Goal: Transaction & Acquisition: Purchase product/service

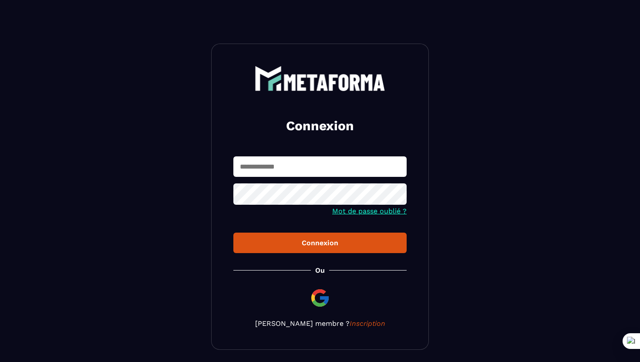
click at [370, 169] on input "text" at bounding box center [319, 166] width 173 height 20
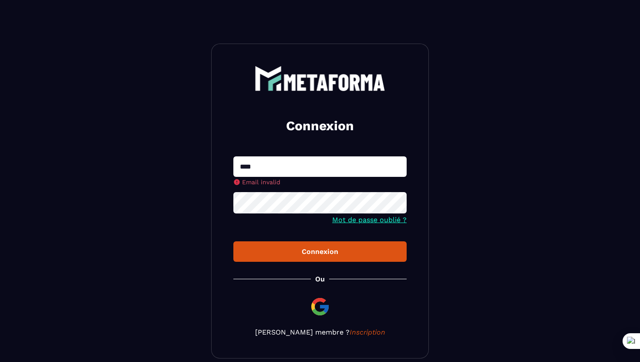
type input "**********"
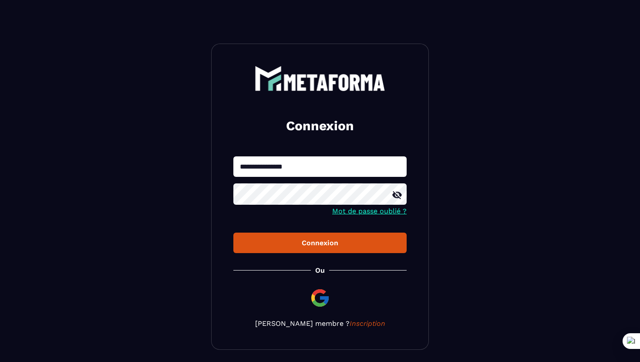
click at [233, 233] on button "Connexion" at bounding box center [319, 243] width 173 height 20
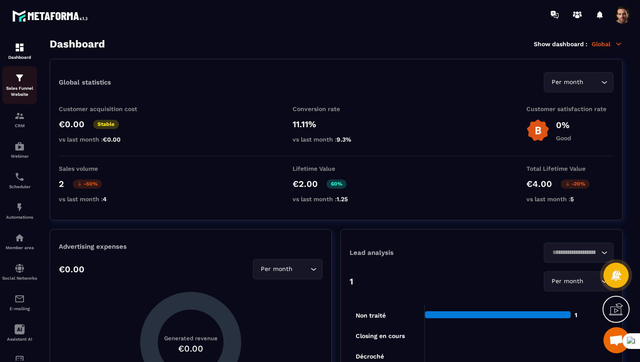
click at [22, 84] on div "Sales Funnel Website" at bounding box center [19, 85] width 35 height 25
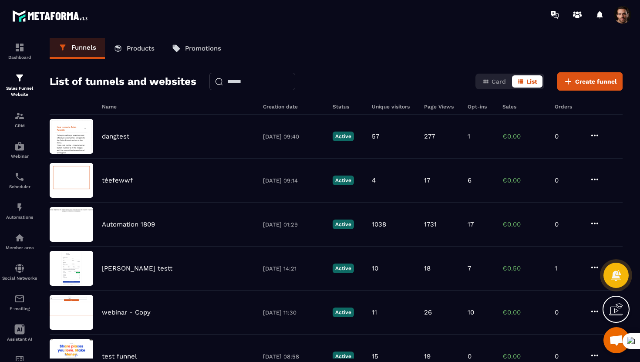
click at [138, 47] on p "Products" at bounding box center [141, 48] width 28 height 8
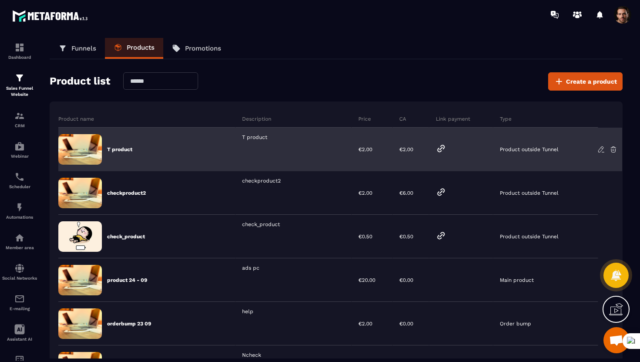
click at [158, 152] on div "T product" at bounding box center [146, 150] width 177 height 44
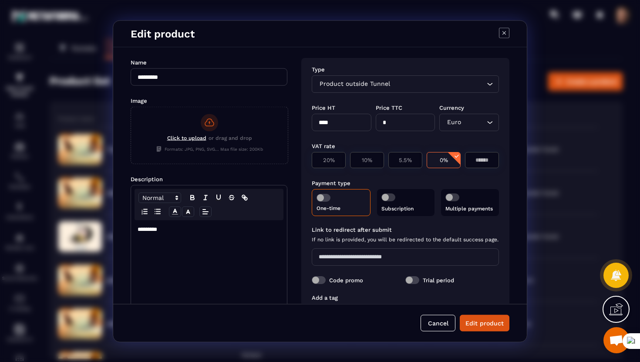
scroll to position [68, 0]
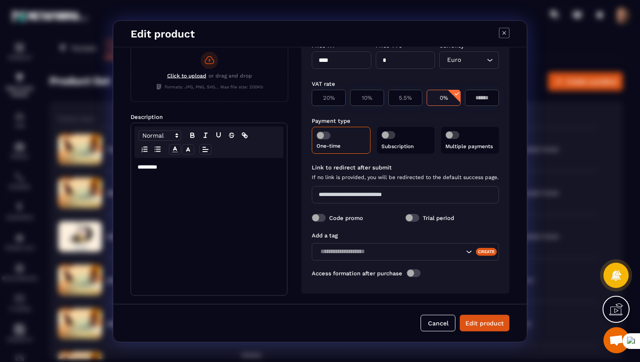
click at [412, 272] on span "Modal window" at bounding box center [414, 273] width 14 height 8
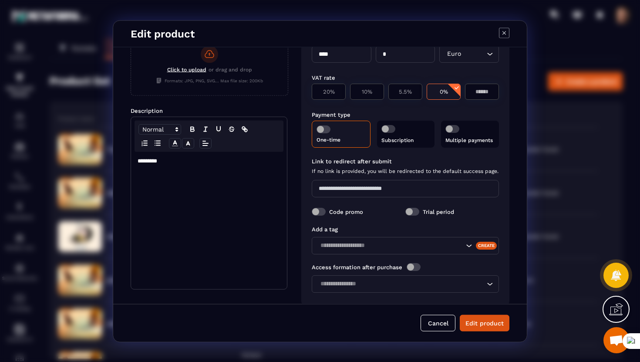
scroll to position [86, 0]
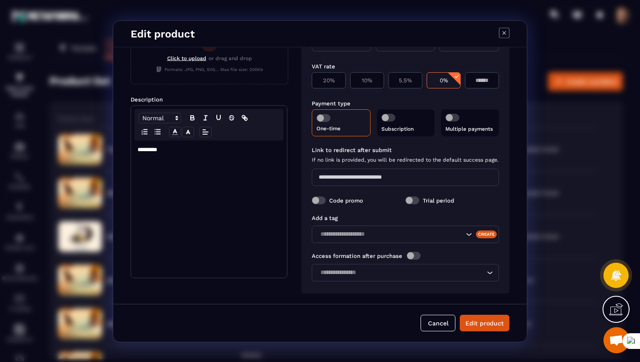
click at [405, 280] on div "Loading..." at bounding box center [405, 271] width 187 height 17
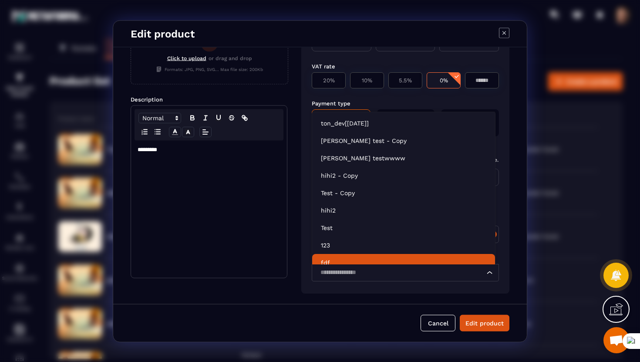
scroll to position [7, 0]
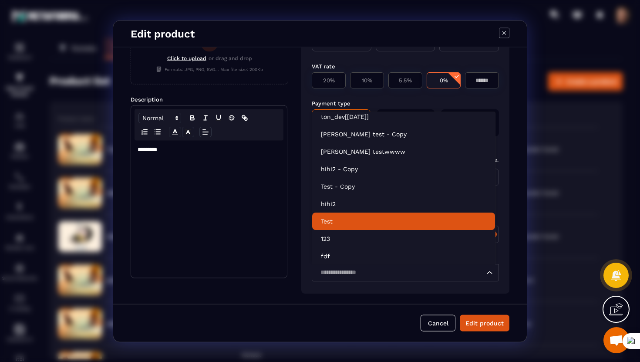
click at [363, 213] on li "Test" at bounding box center [403, 221] width 183 height 17
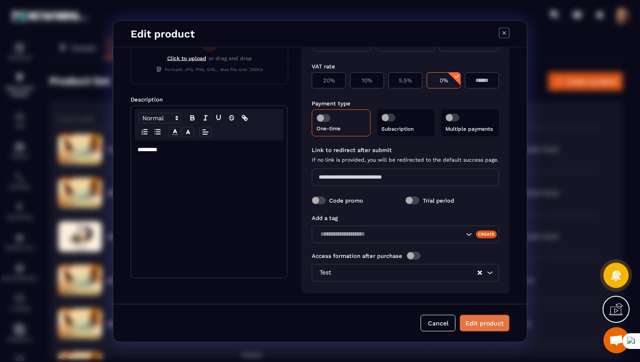
click at [483, 324] on button "Edit product" at bounding box center [485, 322] width 50 height 17
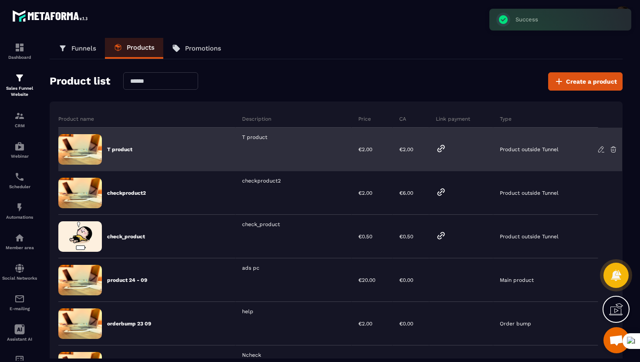
click at [436, 147] on icon at bounding box center [441, 148] width 10 height 10
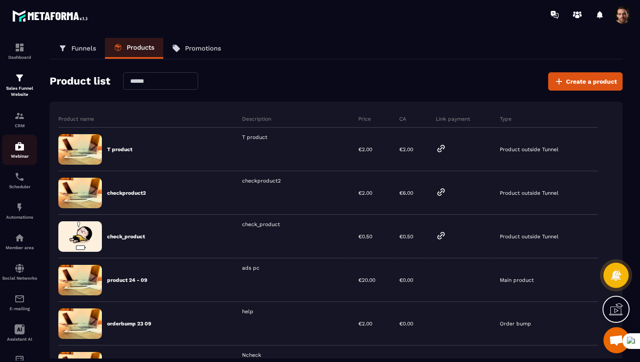
click at [21, 150] on img at bounding box center [19, 146] width 10 height 10
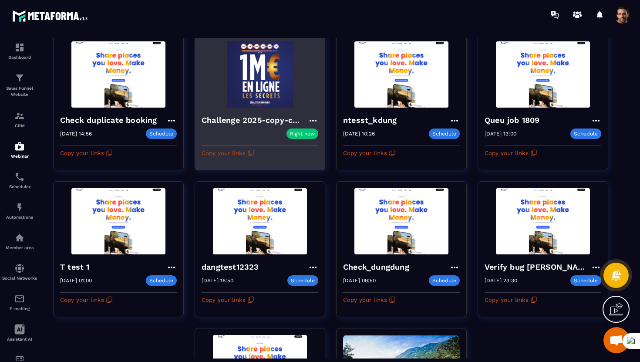
scroll to position [70, 0]
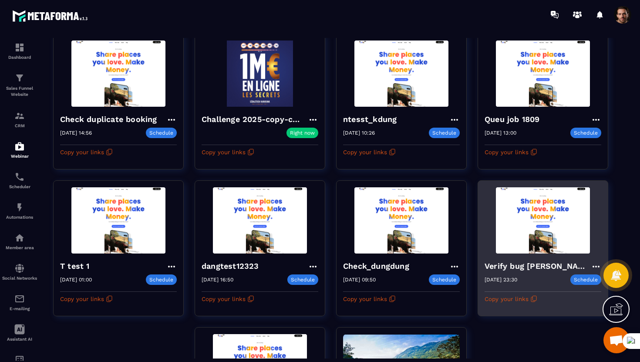
click at [494, 266] on h4 "Verify bug đừng dùng" at bounding box center [538, 266] width 106 height 12
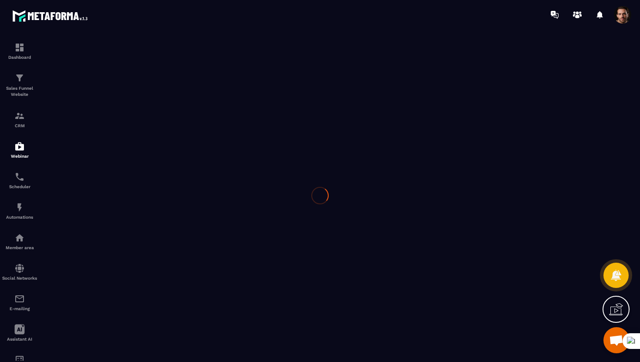
type input "**********"
type textarea "**********"
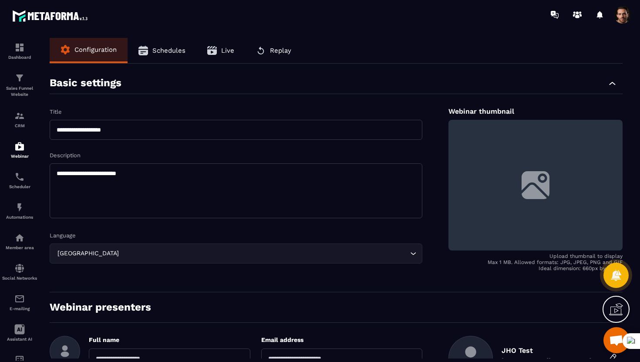
click at [173, 49] on span "Schedules" at bounding box center [168, 51] width 33 height 8
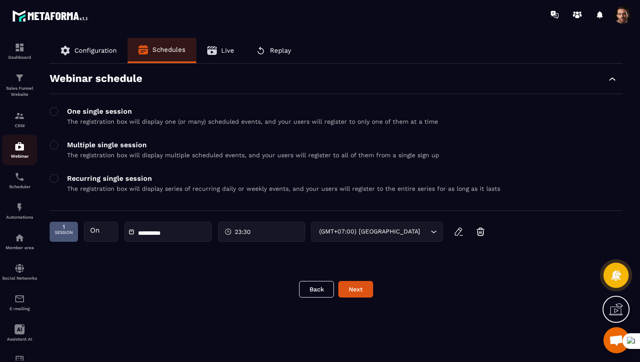
click at [31, 150] on div "Webinar" at bounding box center [19, 149] width 35 height 17
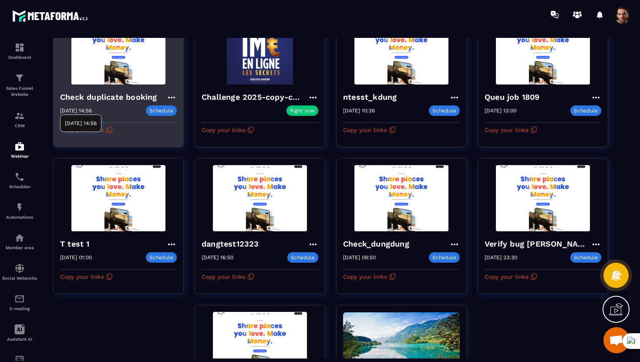
scroll to position [95, 0]
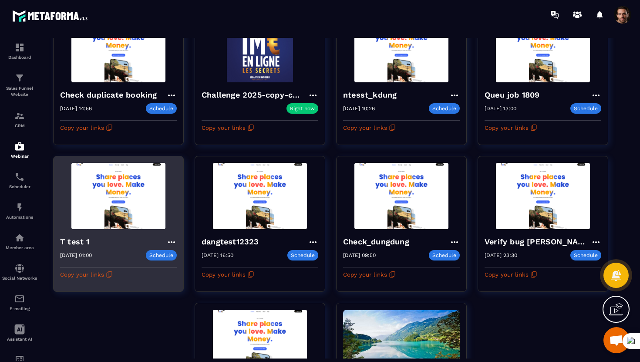
click at [80, 216] on img at bounding box center [118, 196] width 117 height 66
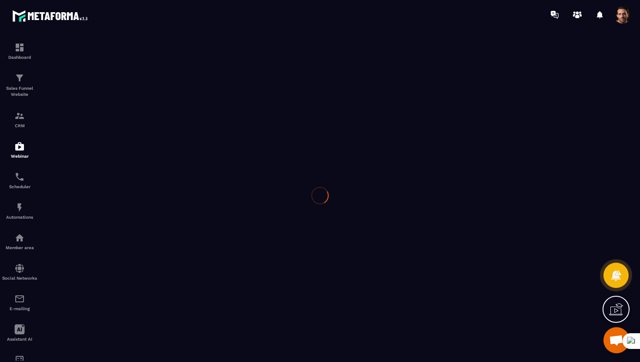
type input "********"
type textarea "**********"
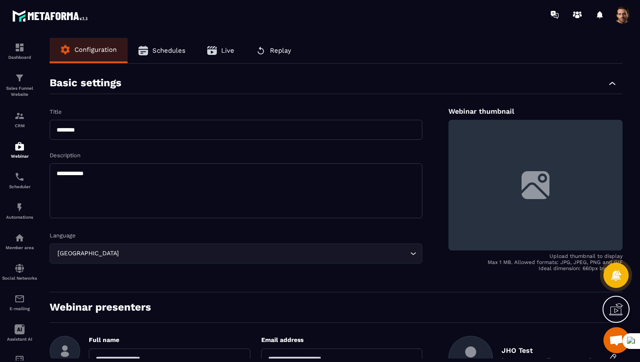
click at [161, 53] on span "Schedules" at bounding box center [168, 51] width 33 height 8
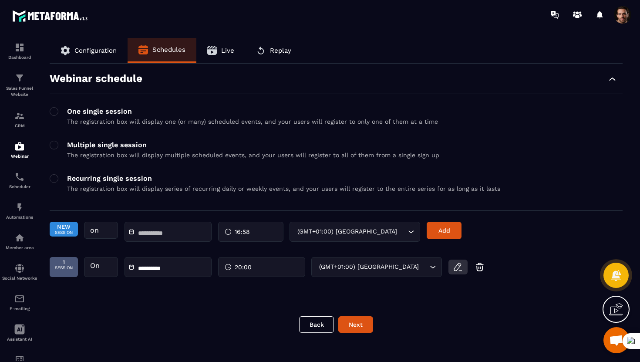
click at [460, 267] on icon "button" at bounding box center [458, 267] width 10 height 10
click at [276, 275] on div "20:00" at bounding box center [261, 267] width 87 height 20
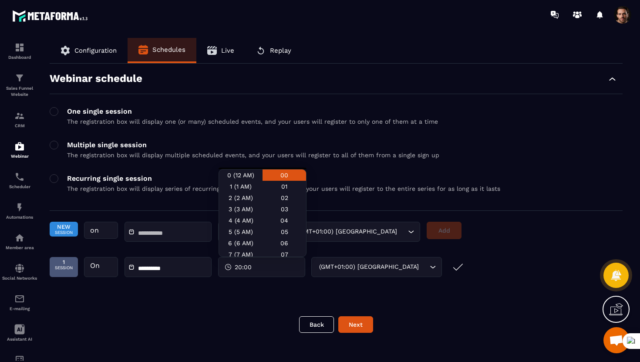
click at [187, 267] on input "**********" at bounding box center [168, 268] width 61 height 7
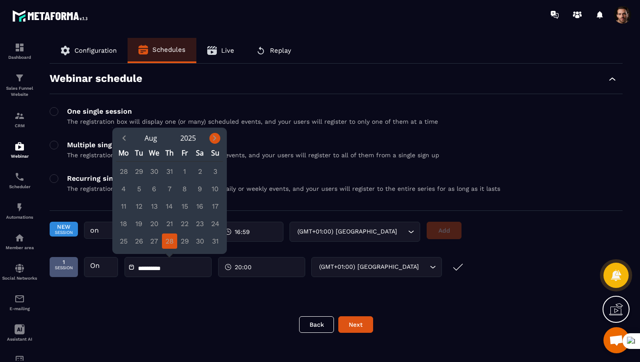
click at [211, 142] on icon "Next month" at bounding box center [214, 138] width 9 height 9
click at [168, 172] on div "2" at bounding box center [169, 171] width 15 height 15
type input "**********"
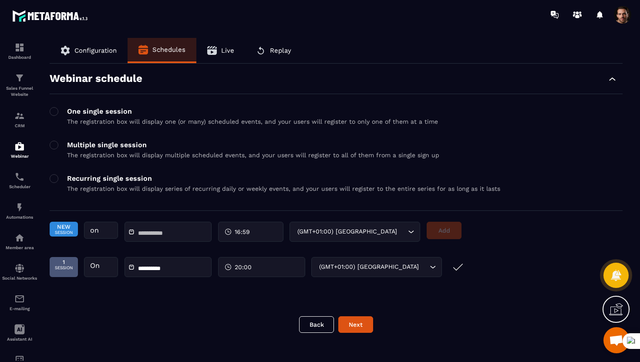
click at [249, 268] on span "20:00" at bounding box center [243, 267] width 17 height 9
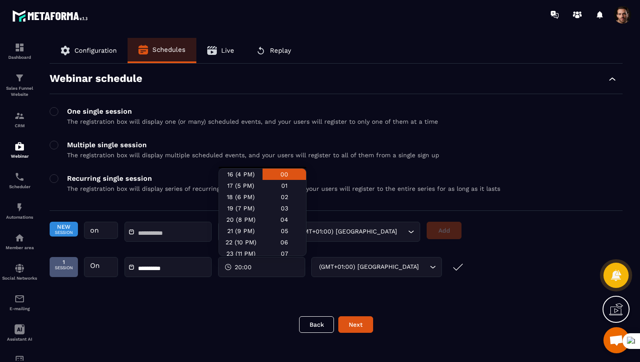
scroll to position [190, 0]
click at [233, 237] on div "22 (10 PM)" at bounding box center [241, 238] width 44 height 11
click at [256, 237] on div "22 (10 PM)" at bounding box center [241, 238] width 44 height 11
click at [247, 236] on div "22 (10 PM)" at bounding box center [241, 238] width 44 height 11
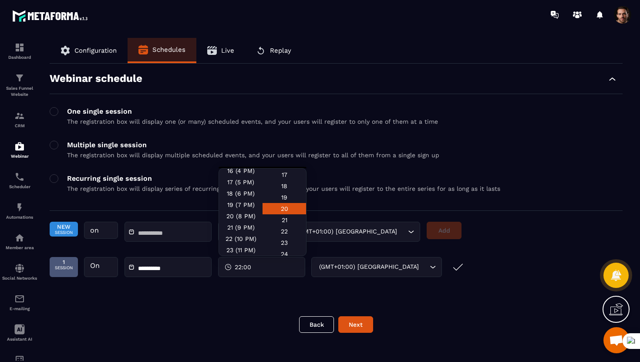
click at [281, 211] on div "20" at bounding box center [285, 208] width 44 height 11
click at [456, 273] on button "submit" at bounding box center [458, 267] width 19 height 15
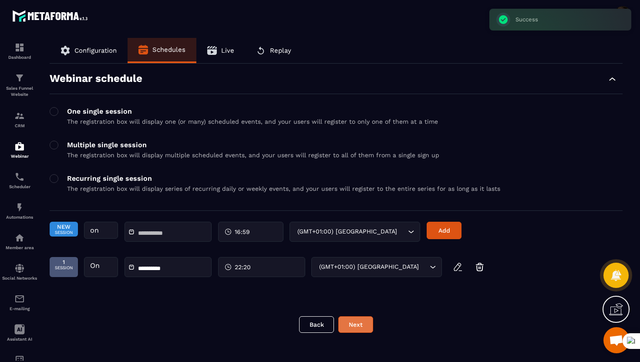
click at [358, 324] on button "Next" at bounding box center [355, 324] width 35 height 17
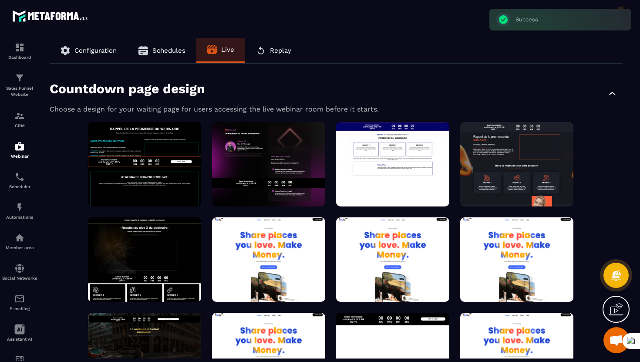
click at [92, 53] on span "Configuration" at bounding box center [95, 51] width 42 height 8
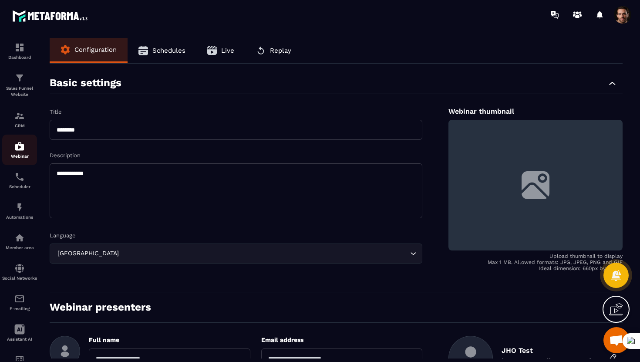
click at [20, 142] on img at bounding box center [19, 146] width 10 height 10
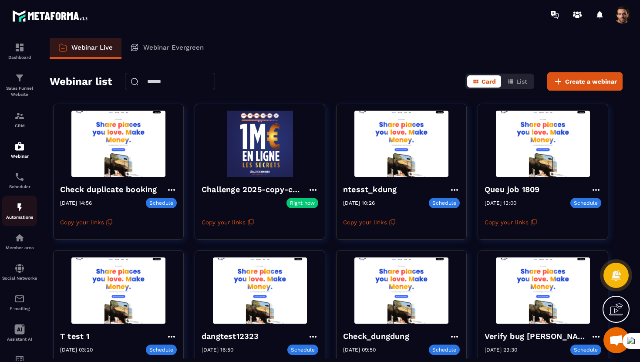
click at [18, 210] on img at bounding box center [19, 207] width 10 height 10
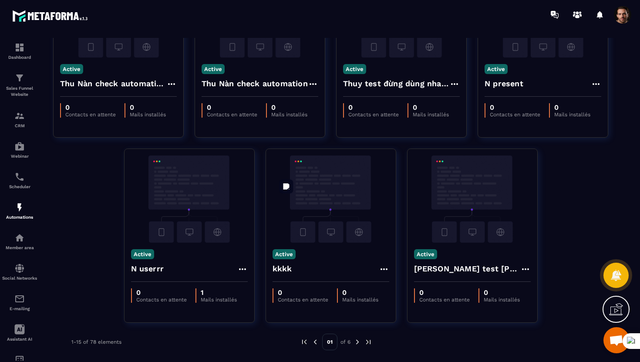
scroll to position [476, 0]
click at [356, 343] on img at bounding box center [358, 342] width 8 height 8
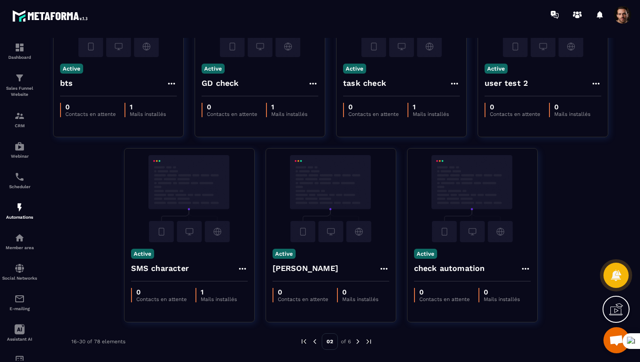
click at [357, 339] on img at bounding box center [358, 342] width 8 height 8
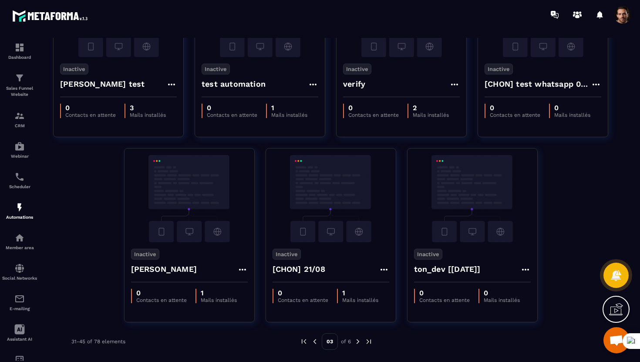
click at [358, 344] on img at bounding box center [358, 342] width 8 height 8
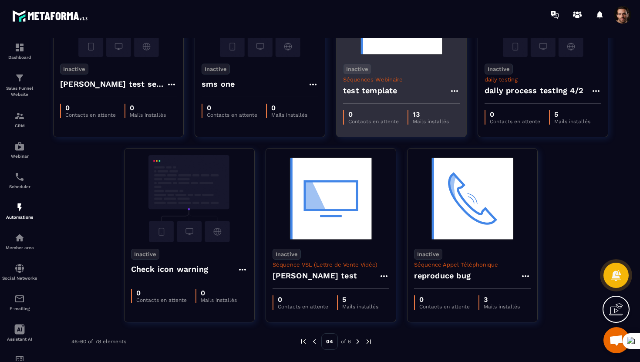
click at [383, 87] on h4 "test template" at bounding box center [370, 90] width 54 height 12
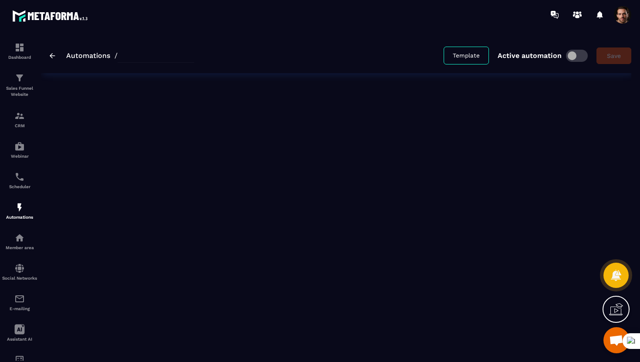
type input "**********"
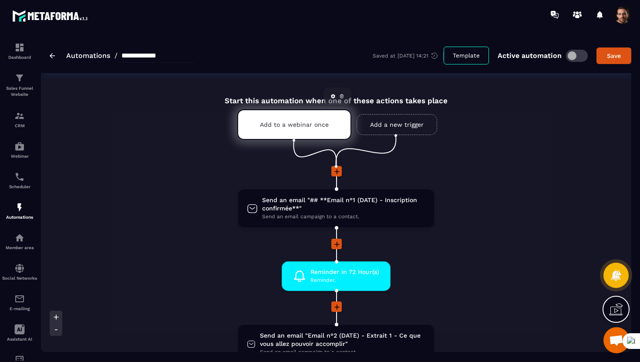
click at [280, 133] on div "Add to a webinar once" at bounding box center [294, 124] width 114 height 30
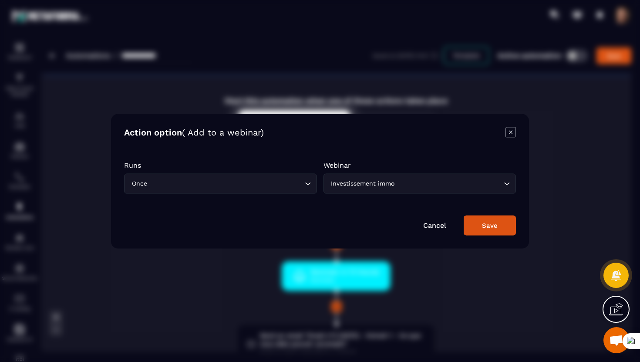
click at [379, 190] on div "Investissement immo Loading..." at bounding box center [420, 183] width 193 height 20
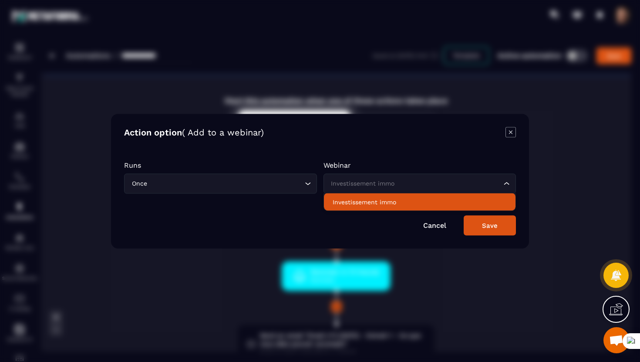
click at [508, 133] on icon "Modal window" at bounding box center [511, 132] width 10 height 10
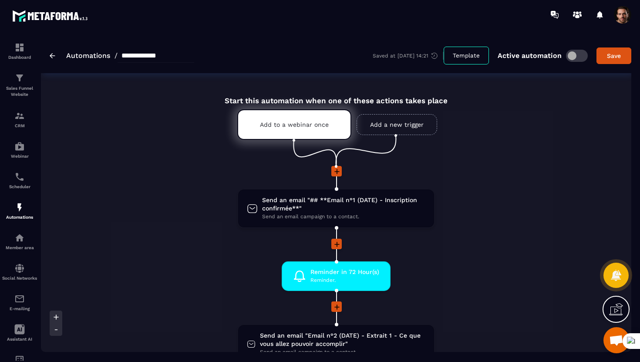
click at [52, 56] on img at bounding box center [53, 55] width 6 height 5
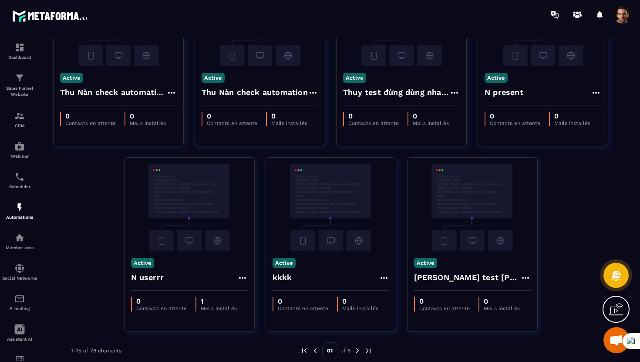
scroll to position [476, 0]
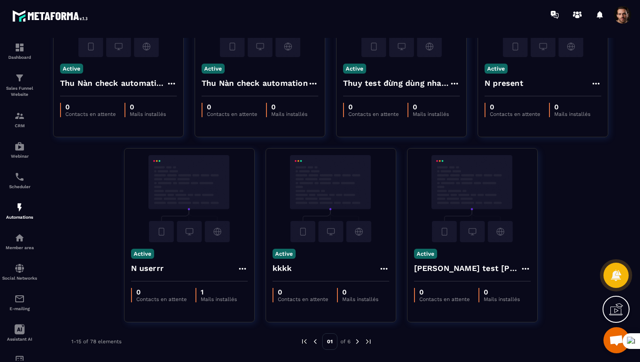
click at [356, 342] on img at bounding box center [358, 342] width 8 height 8
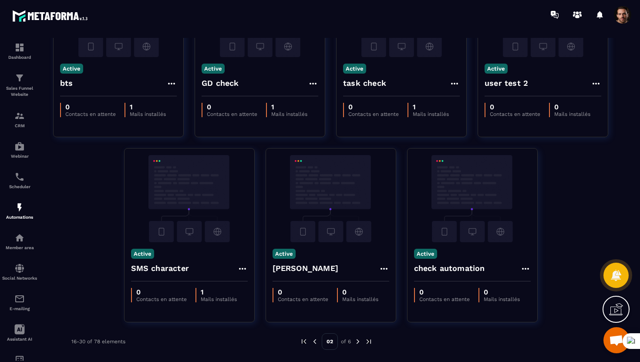
click at [357, 343] on img at bounding box center [358, 342] width 8 height 8
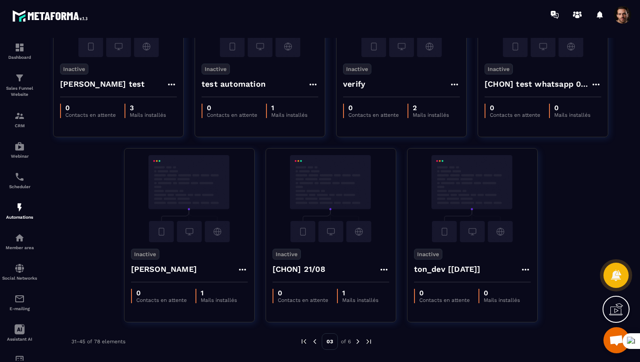
click at [315, 341] on img at bounding box center [315, 342] width 8 height 8
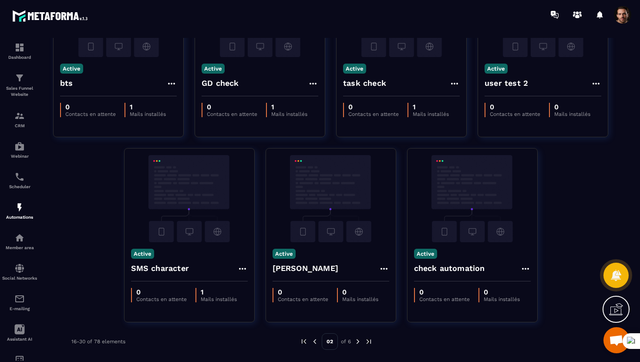
click at [358, 343] on img at bounding box center [358, 342] width 8 height 8
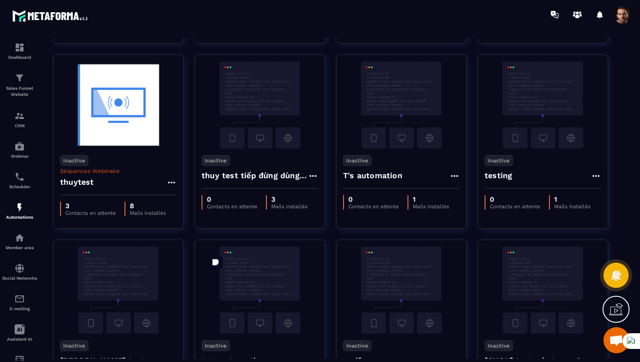
scroll to position [198, 0]
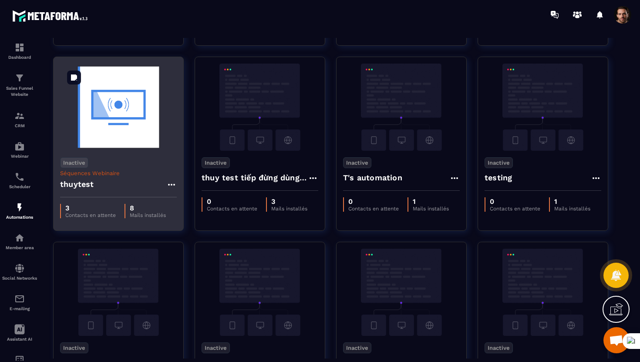
click at [148, 148] on img at bounding box center [118, 107] width 117 height 87
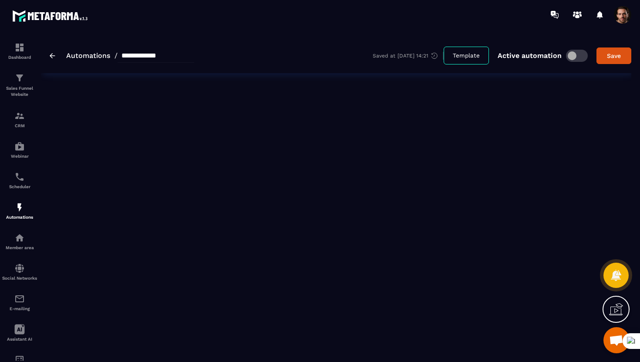
type input "********"
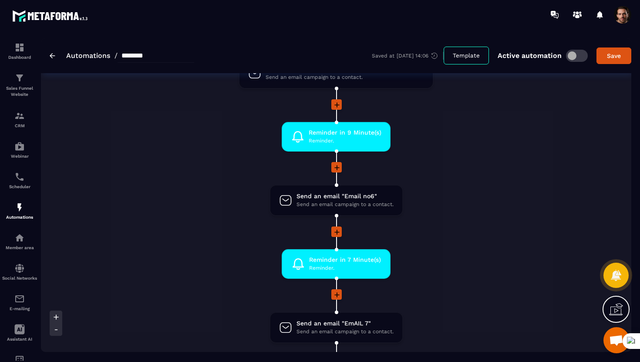
scroll to position [646, 0]
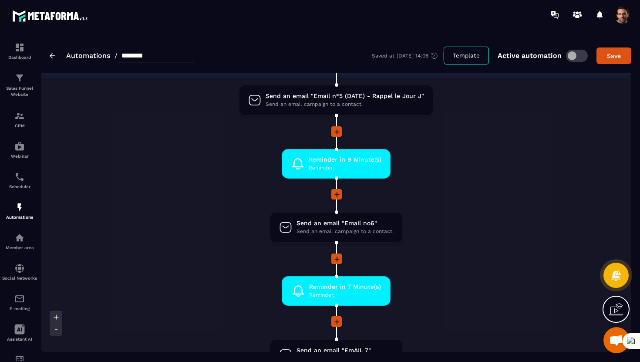
click at [578, 57] on span at bounding box center [577, 56] width 22 height 12
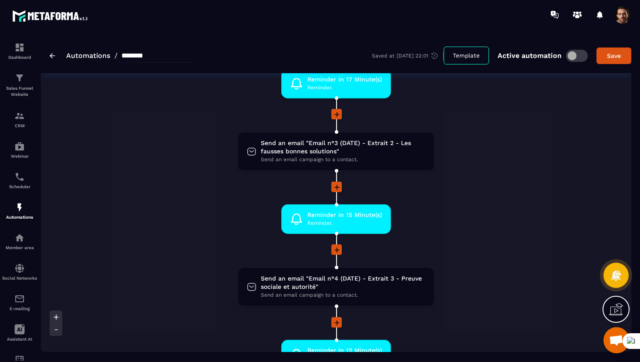
scroll to position [0, 0]
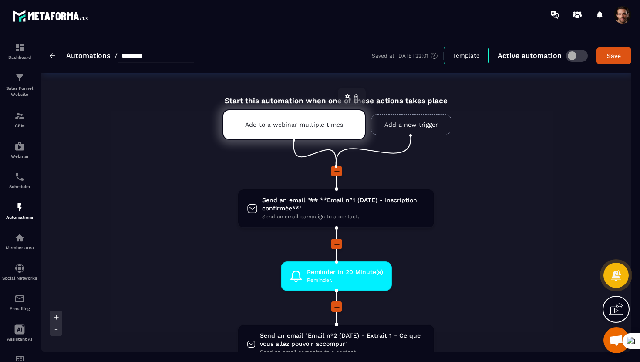
click at [308, 130] on div "Add to a webinar multiple times" at bounding box center [294, 124] width 143 height 30
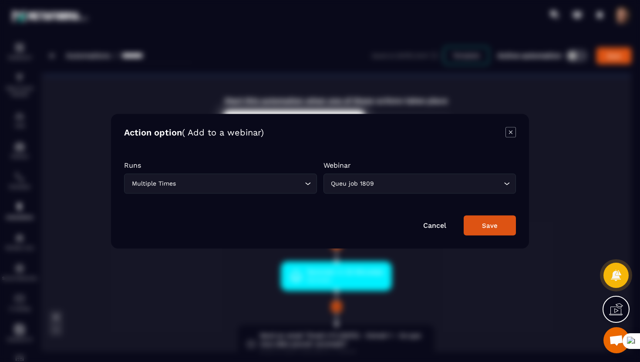
click at [354, 186] on div "Queu job 1809" at bounding box center [415, 184] width 175 height 10
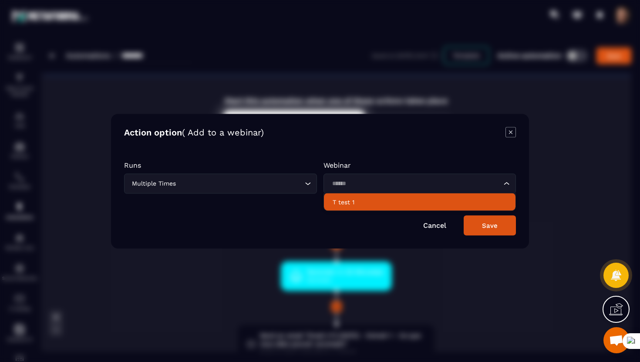
type input "******"
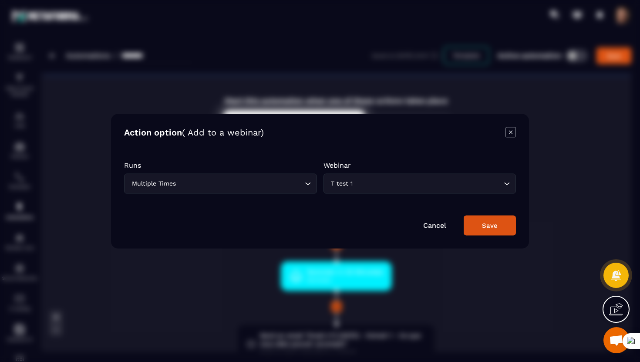
click at [485, 226] on div "Save" at bounding box center [490, 225] width 16 height 8
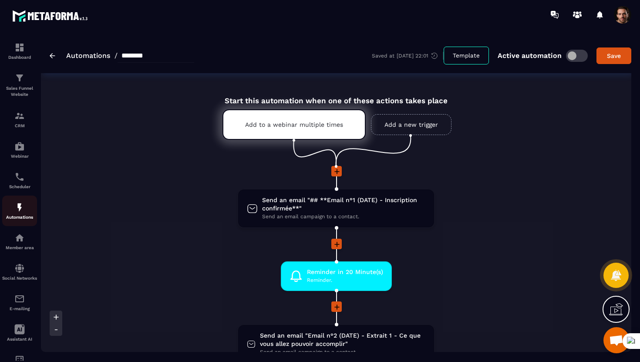
click at [15, 216] on p "Automations" at bounding box center [19, 217] width 35 height 5
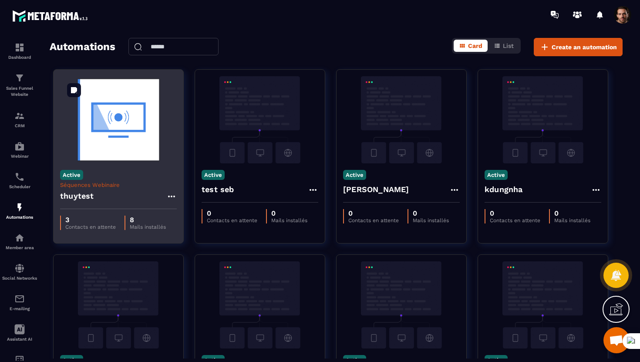
click at [94, 138] on img at bounding box center [118, 119] width 117 height 87
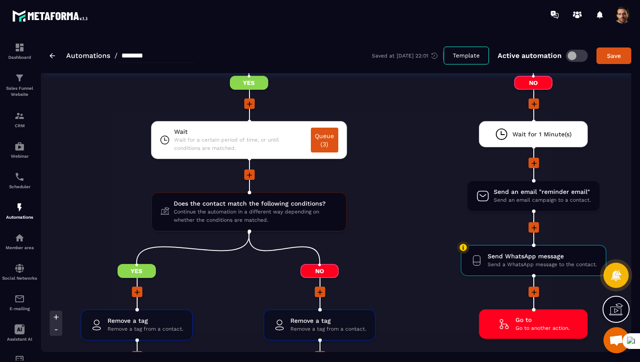
scroll to position [1239, 0]
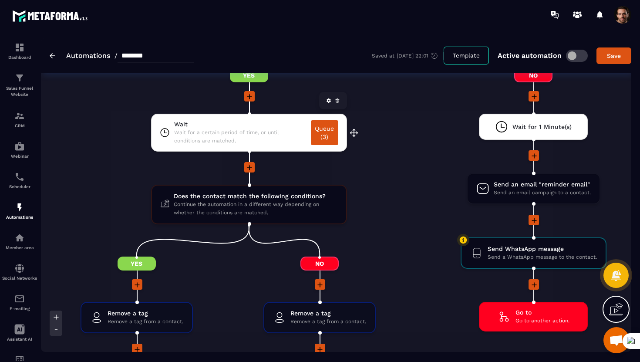
click at [323, 138] on link "Queue (3)" at bounding box center [324, 132] width 27 height 25
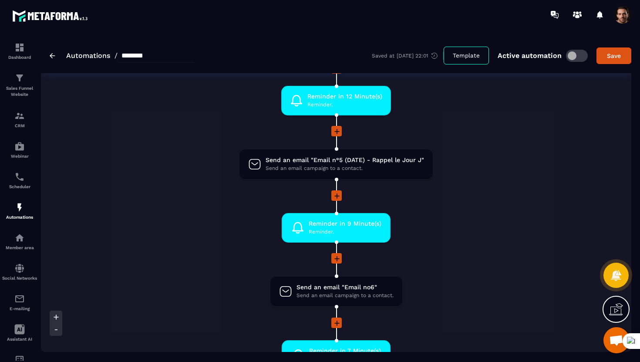
scroll to position [481, 0]
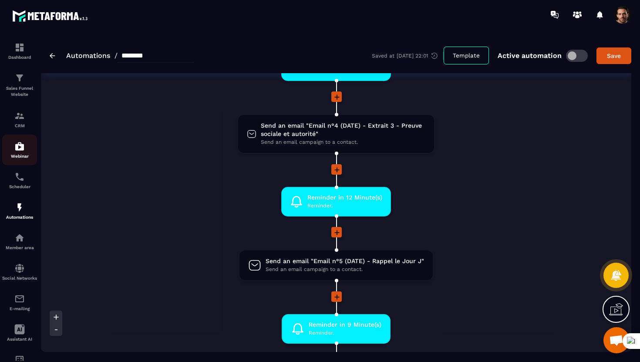
click at [20, 154] on div "Webinar" at bounding box center [19, 149] width 35 height 17
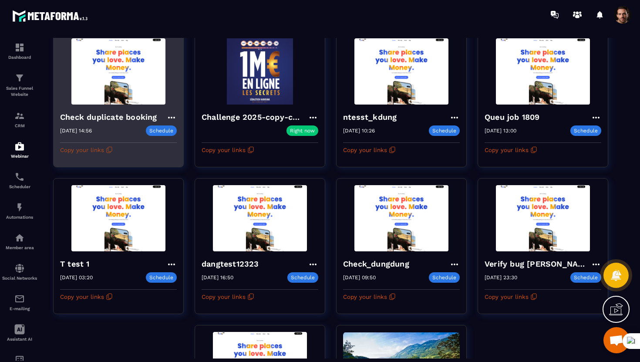
scroll to position [78, 0]
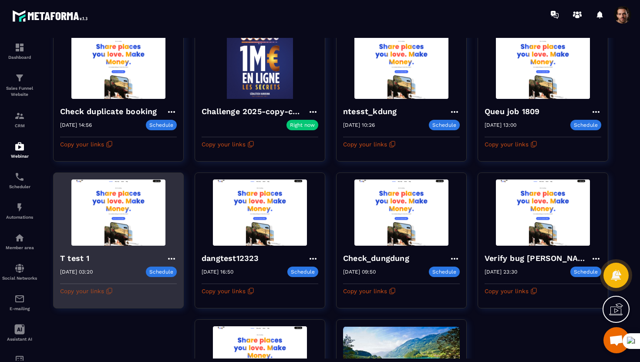
click at [84, 289] on button "Copy your links" at bounding box center [86, 291] width 53 height 14
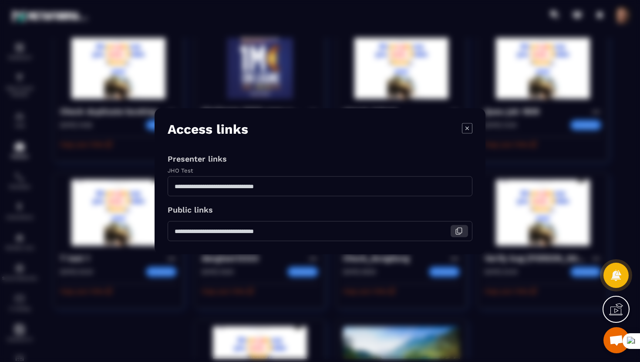
click at [458, 230] on icon "Modal window" at bounding box center [460, 230] width 4 height 5
click at [469, 129] on icon "Modal window" at bounding box center [467, 127] width 3 height 3
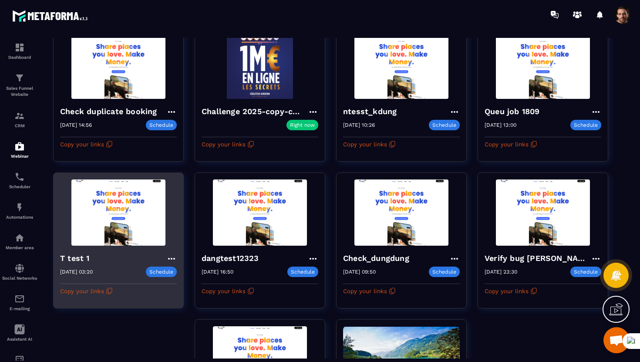
click at [76, 254] on h4 "T test 1" at bounding box center [77, 258] width 34 height 12
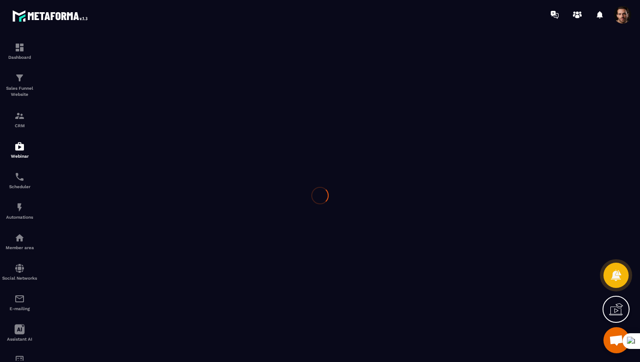
type input "********"
type textarea "**********"
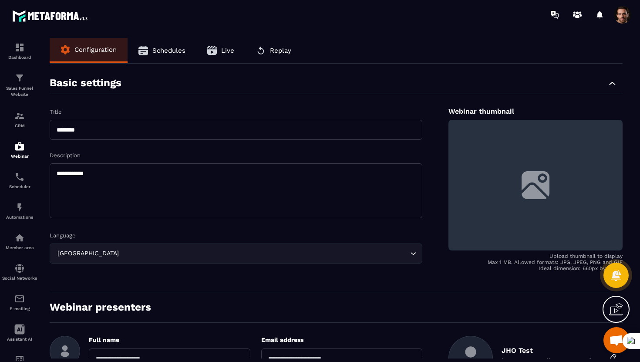
click at [178, 60] on button "Schedules" at bounding box center [162, 50] width 69 height 25
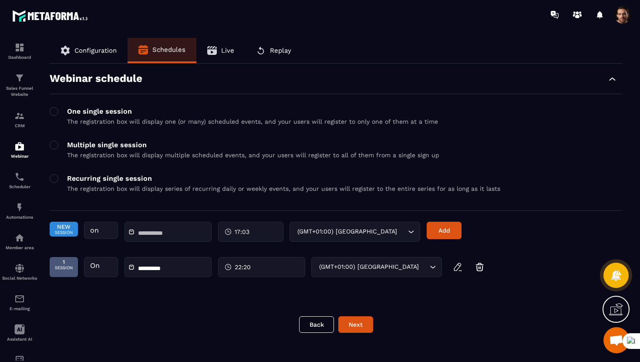
click at [368, 270] on div "**********" at bounding box center [246, 267] width 392 height 20
click at [459, 266] on icon "button" at bounding box center [459, 265] width 2 height 2
click at [395, 266] on div "**********" at bounding box center [246, 267] width 392 height 20
click at [465, 267] on button "submit" at bounding box center [458, 267] width 19 height 15
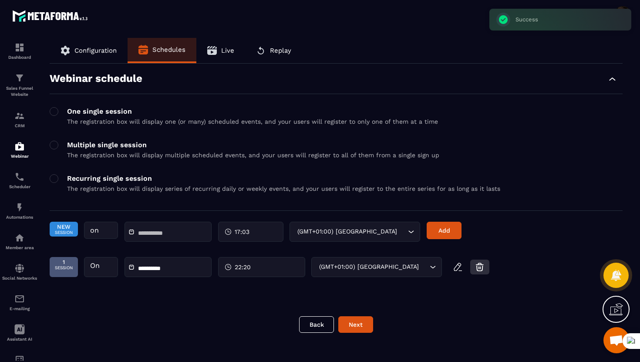
click at [483, 269] on icon "button" at bounding box center [480, 267] width 10 height 10
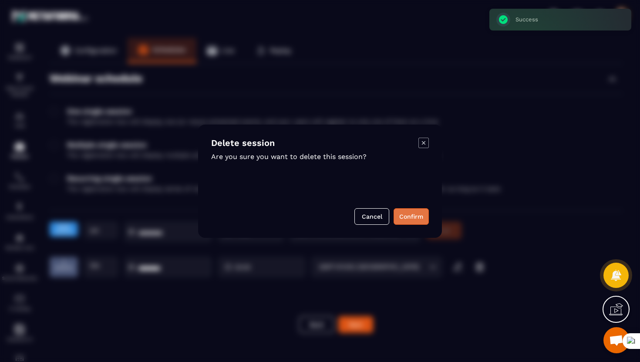
click at [417, 218] on button "Confirm" at bounding box center [411, 216] width 35 height 17
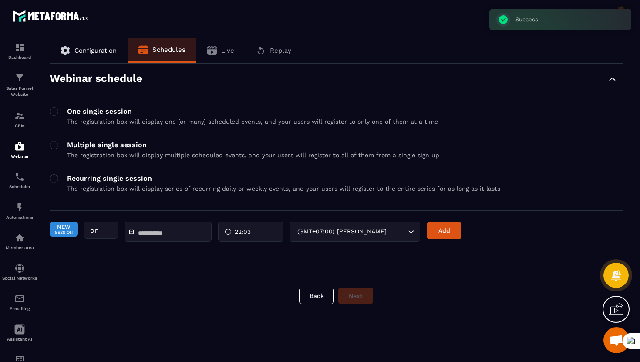
click at [161, 237] on div at bounding box center [168, 232] width 87 height 20
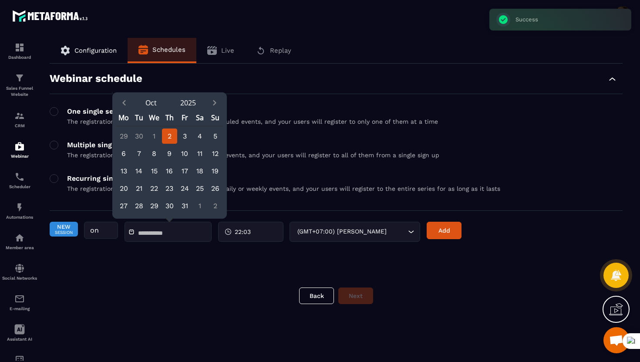
click at [170, 137] on div "2" at bounding box center [169, 135] width 15 height 15
type input "**********"
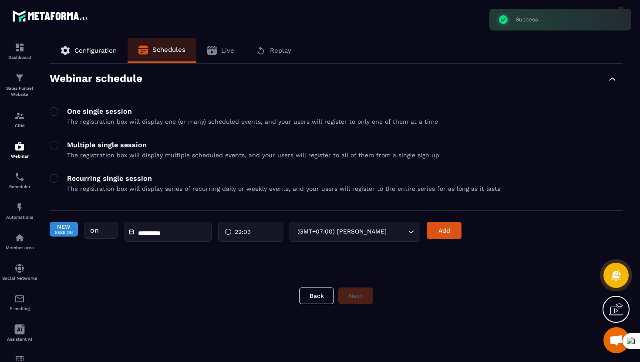
click at [276, 229] on div "22:03" at bounding box center [250, 232] width 65 height 20
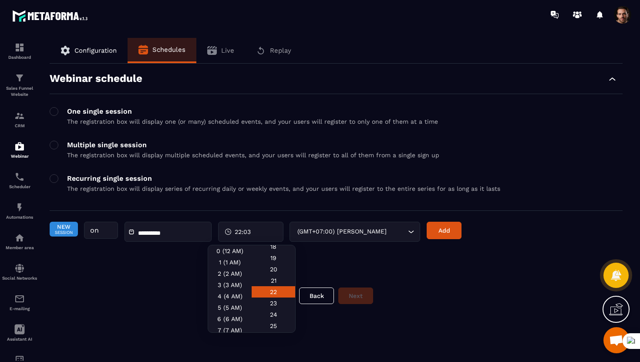
scroll to position [208, 0]
click at [274, 275] on div "20" at bounding box center [274, 269] width 44 height 11
click at [445, 232] on button "Add" at bounding box center [444, 230] width 35 height 17
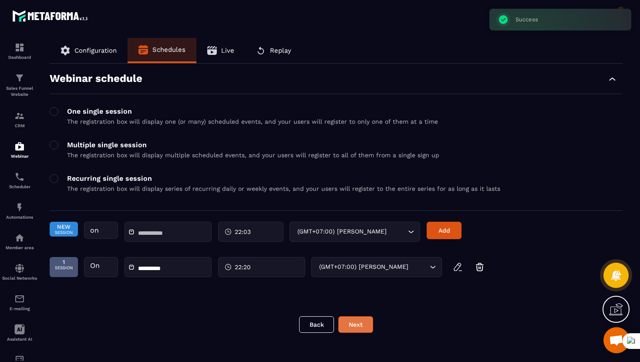
click at [366, 317] on button "Next" at bounding box center [355, 324] width 35 height 17
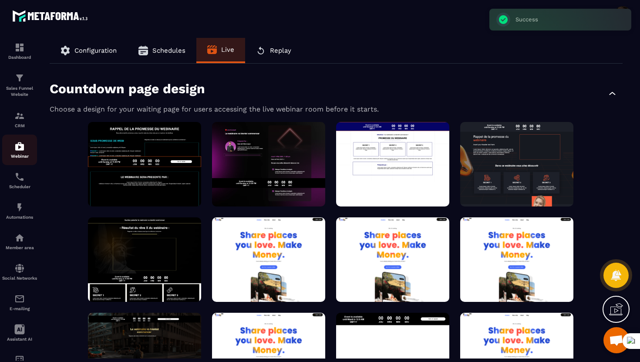
click at [19, 146] on img at bounding box center [19, 146] width 10 height 10
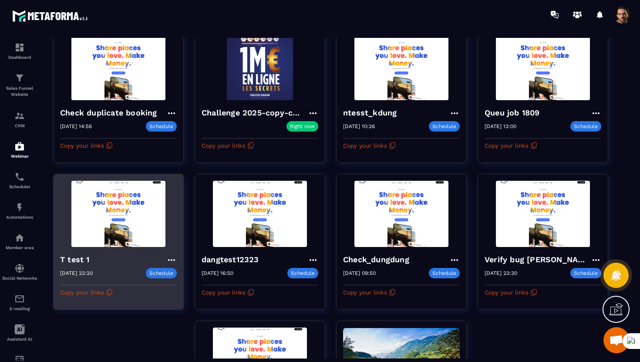
scroll to position [114, 0]
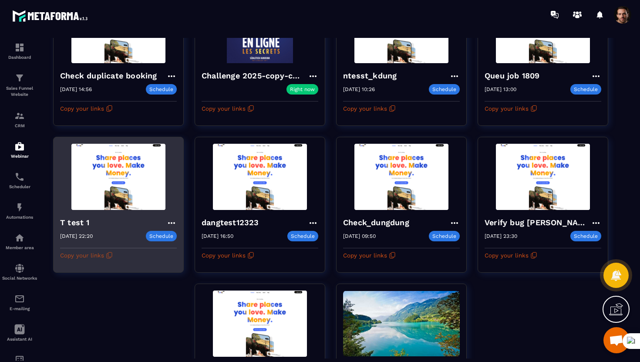
click at [106, 258] on icon "button" at bounding box center [109, 255] width 7 height 7
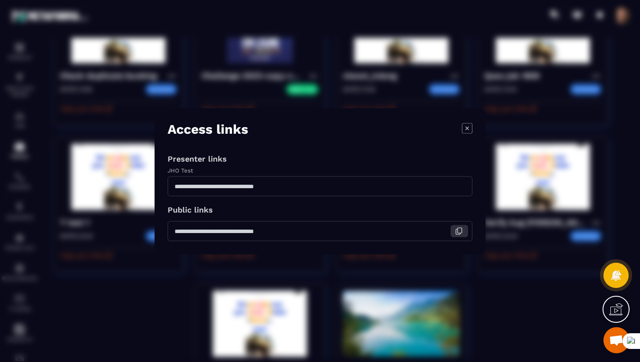
click at [459, 229] on icon "Modal window" at bounding box center [459, 231] width 8 height 8
click at [466, 129] on icon "Modal window" at bounding box center [467, 127] width 3 height 3
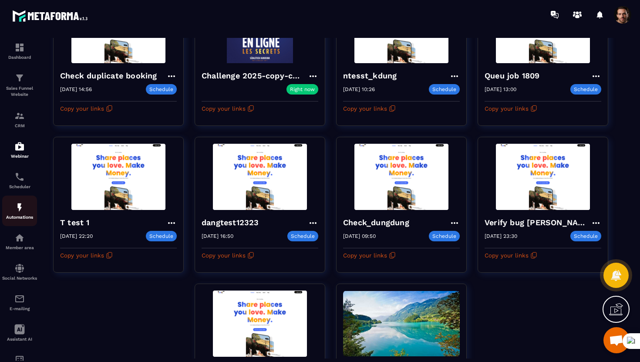
click at [17, 210] on img at bounding box center [19, 207] width 10 height 10
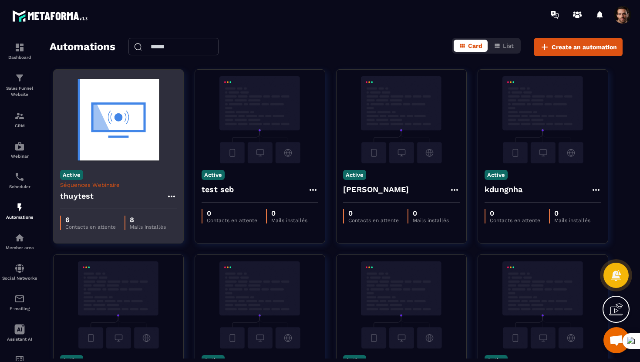
click at [101, 194] on div "thuytest" at bounding box center [118, 198] width 117 height 21
click at [77, 202] on h4 "thuytest" at bounding box center [77, 196] width 34 height 12
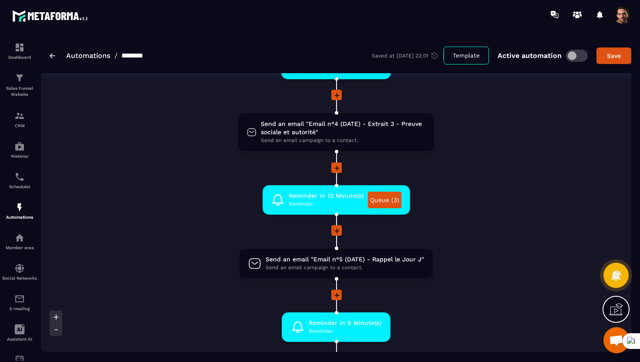
scroll to position [488, 0]
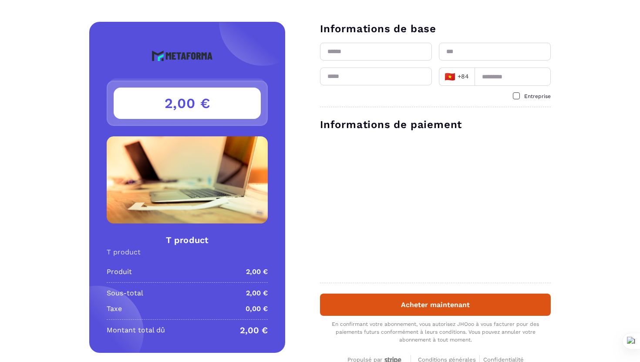
click at [366, 54] on input "text" at bounding box center [376, 52] width 112 height 18
type input "***"
type input "*******"
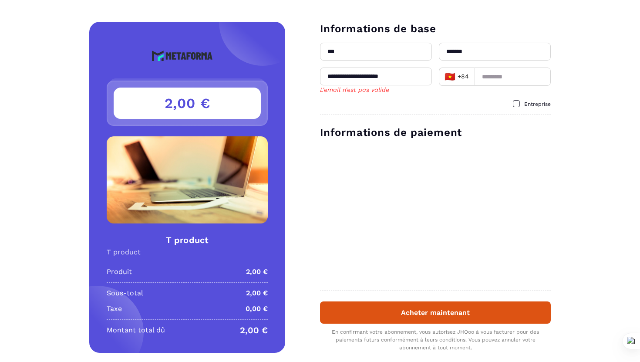
type input "**********"
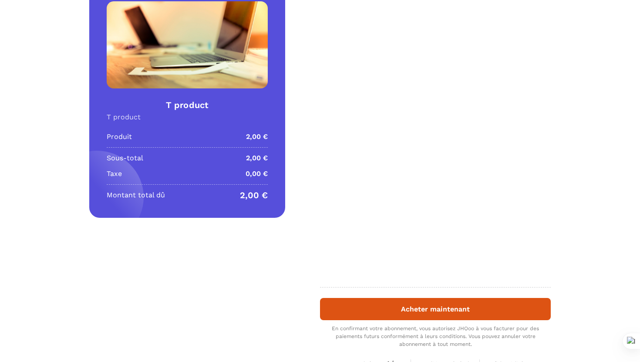
scroll to position [177, 0]
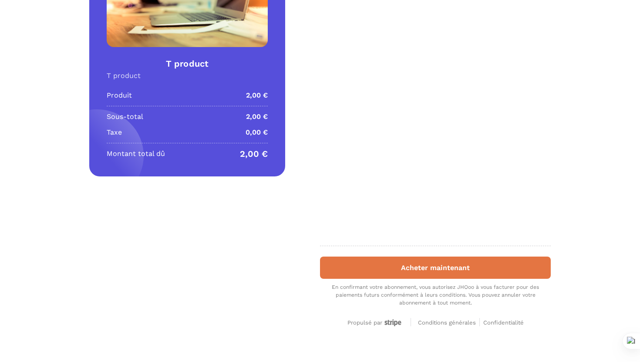
click at [374, 277] on button "Acheter maintenant" at bounding box center [435, 268] width 231 height 22
